Goal: Task Accomplishment & Management: Complete application form

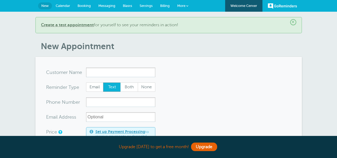
click at [69, 6] on span "Calendar" at bounding box center [63, 6] width 14 height 4
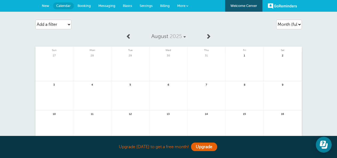
click at [147, 6] on span "Settings" at bounding box center [146, 6] width 13 height 4
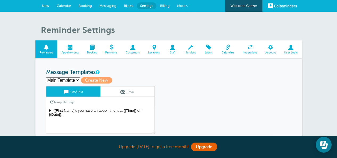
click at [68, 51] on span "Appointments" at bounding box center [70, 52] width 20 height 3
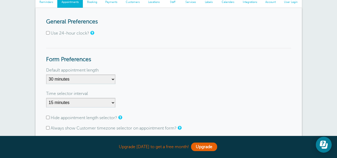
scroll to position [53, 0]
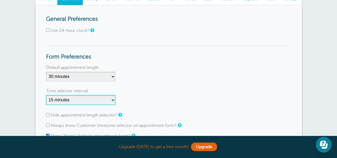
click at [114, 100] on select "1 minute 5 minutes 10 minutes 15 minutes 20 minutes 30 minutes 60 minutes" at bounding box center [80, 100] width 69 height 10
click at [46, 95] on select "1 minute 5 minutes 10 minutes 15 minutes 20 minutes 30 minutes 60 minutes" at bounding box center [80, 100] width 69 height 10
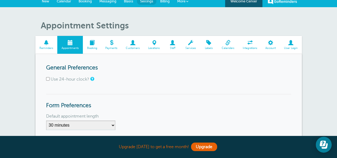
scroll to position [0, 0]
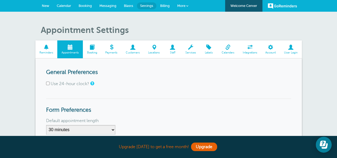
click at [134, 50] on span at bounding box center [133, 47] width 22 height 5
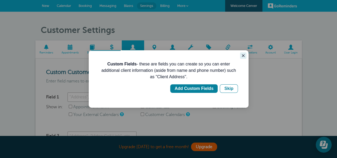
click at [243, 54] on icon "Close guide" at bounding box center [243, 56] width 4 height 4
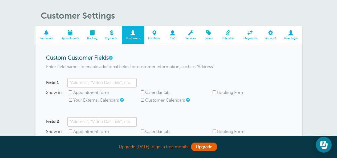
scroll to position [53, 0]
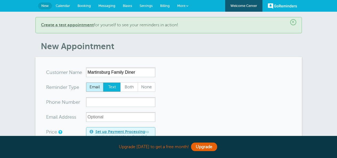
type input "Martinsburg Family Diner"
click at [91, 88] on span "Email" at bounding box center [94, 87] width 17 height 9
click at [86, 83] on input "Email" at bounding box center [86, 82] width 0 height 0
radio input "true"
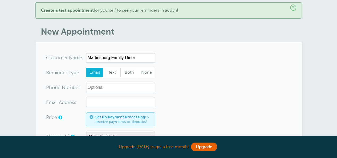
scroll to position [27, 0]
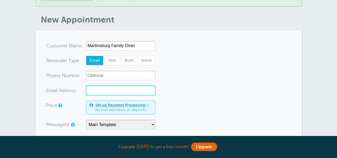
click at [105, 93] on input "xx-no-autofill" at bounding box center [120, 91] width 69 height 10
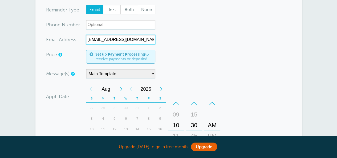
scroll to position [80, 0]
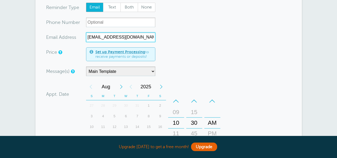
click at [160, 87] on div "Next Year" at bounding box center [161, 87] width 10 height 11
click at [132, 87] on div "Previous Year" at bounding box center [131, 87] width 10 height 11
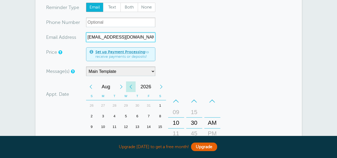
click at [132, 87] on div "Previous Year" at bounding box center [131, 87] width 10 height 11
click at [121, 87] on div "Next Month" at bounding box center [121, 87] width 10 height 11
type input "[EMAIL_ADDRESS][DOMAIN_NAME]"
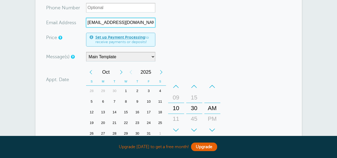
scroll to position [107, 0]
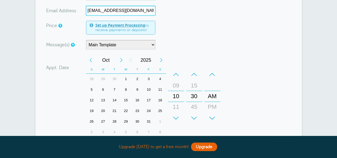
click at [119, 60] on div "Next Month" at bounding box center [121, 60] width 10 height 11
click at [104, 100] on div "10" at bounding box center [102, 100] width 11 height 11
drag, startPoint x: 174, startPoint y: 89, endPoint x: 176, endPoint y: 96, distance: 7.6
click at [176, 96] on div "09" at bounding box center [176, 93] width 13 height 11
click at [176, 96] on div "09" at bounding box center [176, 96] width 13 height 11
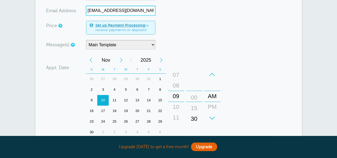
drag, startPoint x: 193, startPoint y: 101, endPoint x: 194, endPoint y: 124, distance: 22.4
click at [194, 124] on div "+ – Minutes 00 15 30 45" at bounding box center [194, 96] width 18 height 59
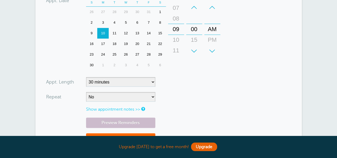
scroll to position [187, 0]
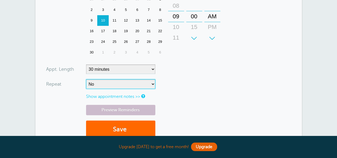
click at [154, 82] on select "No Daily Weekly Every 2 weeks Every 3 weeks Every 4 weeks Monthly Every 5 weeks…" at bounding box center [120, 84] width 69 height 10
select select "RRULE:FREQ=WEEKLY;INTERVAL=12"
click at [86, 79] on select "No Daily Weekly Every 2 weeks Every 3 weeks Every 4 weeks Monthly Every 5 weeks…" at bounding box center [120, 84] width 69 height 10
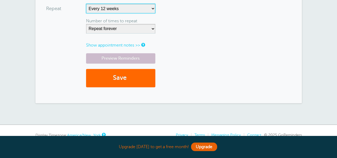
scroll to position [267, 0]
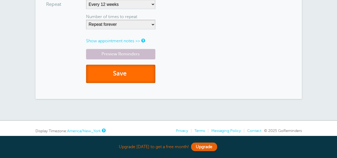
click at [134, 75] on button "Save" at bounding box center [120, 74] width 69 height 18
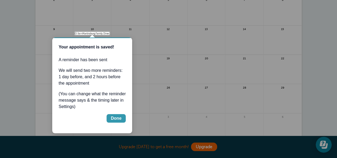
click at [119, 120] on div "Done" at bounding box center [116, 118] width 11 height 6
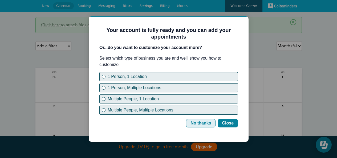
click at [203, 123] on div "No thanks" at bounding box center [201, 123] width 21 height 6
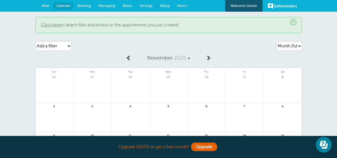
click at [46, 5] on span "New" at bounding box center [45, 6] width 7 height 4
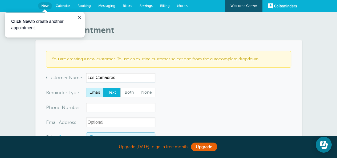
type input "Los Comadres"
click at [96, 93] on span "Email" at bounding box center [94, 92] width 17 height 9
click at [86, 88] on input "Email" at bounding box center [86, 88] width 0 height 0
radio input "true"
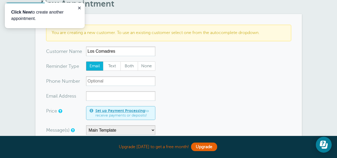
scroll to position [27, 0]
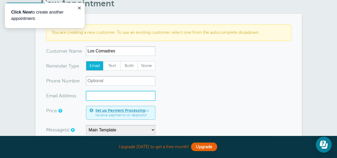
click at [96, 93] on input "xx-no-autofill" at bounding box center [120, 96] width 69 height 10
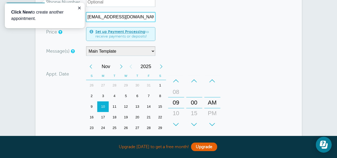
scroll to position [107, 0]
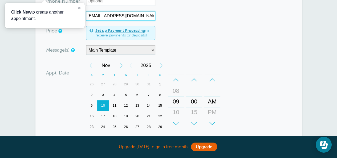
click at [91, 66] on div "Previous Month" at bounding box center [91, 65] width 10 height 11
click at [104, 105] on div "15" at bounding box center [102, 105] width 11 height 11
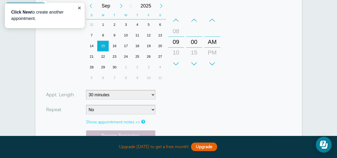
scroll to position [187, 0]
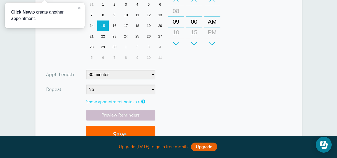
type input "jenni@taylorsinc.com"
click at [144, 91] on select "No Daily Weekly Every 2 weeks Every 3 weeks Every 4 weeks Monthly Every 5 weeks…" at bounding box center [120, 90] width 69 height 10
select select "RRULE:FREQ=WEEKLY;INTERVAL=12"
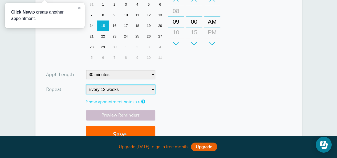
click at [86, 85] on select "No Daily Weekly Every 2 weeks Every 3 weeks Every 4 weeks Monthly Every 5 weeks…" at bounding box center [120, 90] width 69 height 10
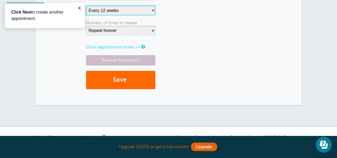
scroll to position [267, 0]
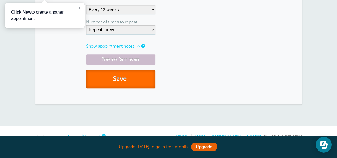
click at [120, 81] on button "Save" at bounding box center [120, 79] width 69 height 18
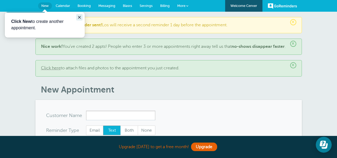
click at [79, 18] on icon "Close guide" at bounding box center [79, 17] width 3 height 3
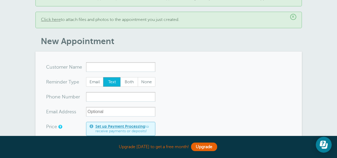
scroll to position [80, 0]
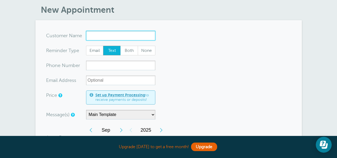
click at [99, 41] on input "x-no-autofill" at bounding box center [120, 36] width 69 height 10
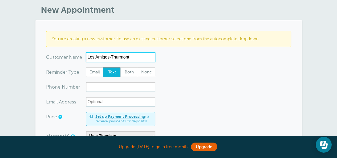
type input "Los Amigos-Thurmont"
click at [91, 73] on span "Email" at bounding box center [94, 72] width 17 height 9
click at [86, 67] on input "Email" at bounding box center [86, 67] width 0 height 0
radio input "true"
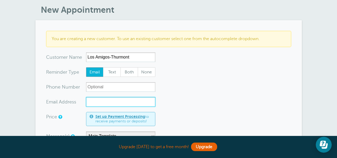
click at [101, 107] on input "xx-no-autofill" at bounding box center [120, 102] width 69 height 10
type input "jenni@taylorsinc.com"
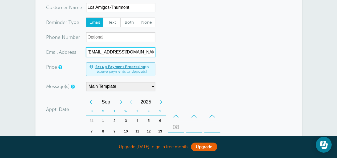
scroll to position [160, 0]
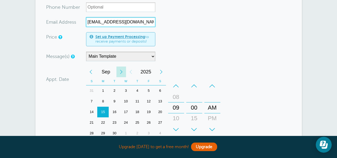
click at [121, 76] on div "Next Month" at bounding box center [121, 72] width 10 height 11
click at [103, 114] on div "10" at bounding box center [102, 112] width 11 height 11
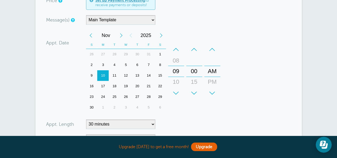
scroll to position [240, 0]
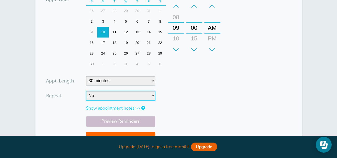
click at [148, 100] on select "No Daily Weekly Every 2 weeks Every 3 weeks Every 4 weeks Monthly Every 5 weeks…" at bounding box center [120, 96] width 69 height 10
select select "RRULE:FREQ=WEEKLY;INTERVAL=12"
click at [86, 95] on select "No Daily Weekly Every 2 weeks Every 3 weeks Every 4 weeks Monthly Every 5 weeks…" at bounding box center [120, 96] width 69 height 10
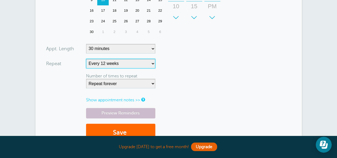
scroll to position [293, 0]
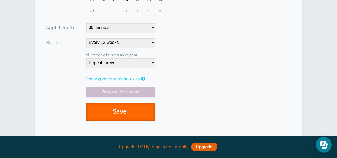
drag, startPoint x: 134, startPoint y: 115, endPoint x: 156, endPoint y: 118, distance: 22.3
click at [134, 115] on button "Save" at bounding box center [120, 112] width 69 height 18
